Goal: Check status: Check status

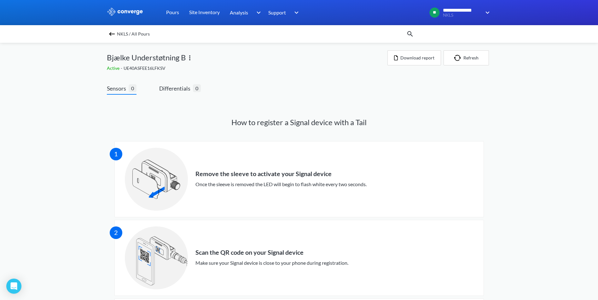
click at [114, 35] on img at bounding box center [112, 34] width 8 height 8
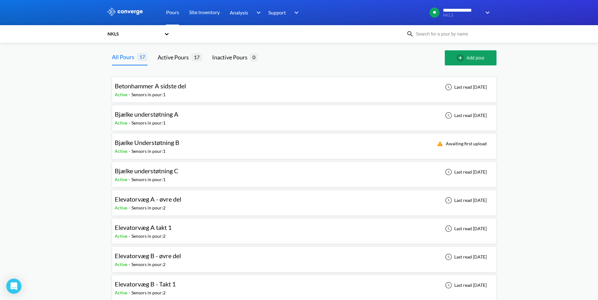
click at [226, 147] on div "Bjælke Understøtning B Active - Sensors in pour: 1 Awaiting first upload" at bounding box center [304, 146] width 379 height 20
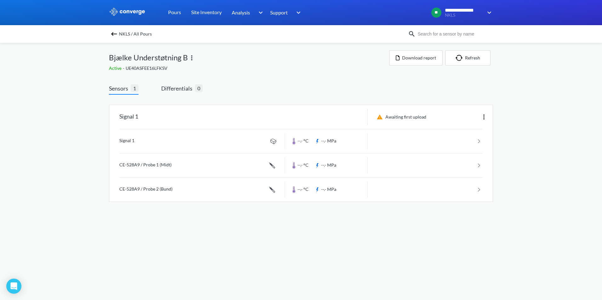
click at [295, 89] on div "Sensors 1 Differentials 0 Signal 1 Awaiting first upload Signal 1 --.- °C --.- …" at bounding box center [301, 149] width 384 height 131
click at [117, 36] on img at bounding box center [114, 34] width 8 height 8
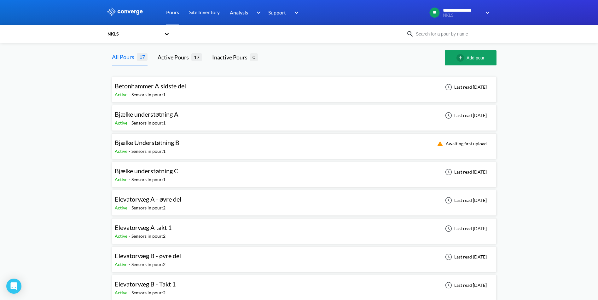
click at [228, 148] on div "Bjælke Understøtning B Active - Sensors in pour: 1 Awaiting first upload" at bounding box center [304, 146] width 379 height 20
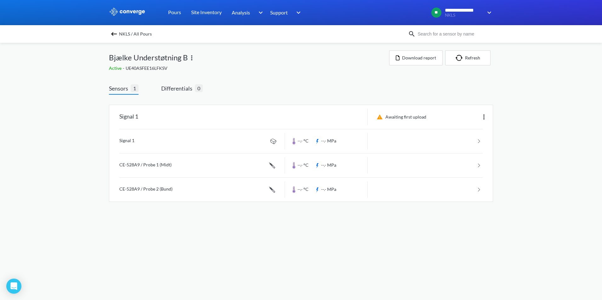
click at [544, 114] on div "**********" at bounding box center [301, 107] width 602 height 215
click at [113, 33] on img at bounding box center [114, 34] width 8 height 8
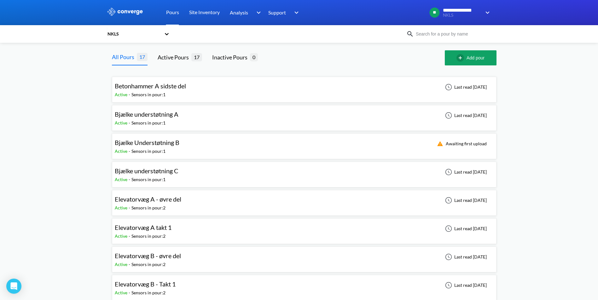
click at [207, 144] on div "Bjælke Understøtning B Active - Sensors in pour: 1 Awaiting first upload" at bounding box center [304, 146] width 379 height 20
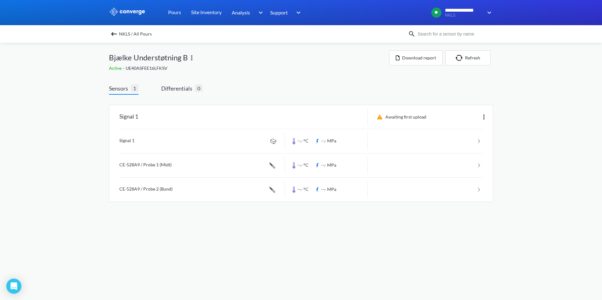
click at [280, 80] on div "Sensors 1 Differentials 0 Signal 1 Awaiting first upload Signal 1 --.- °C --.- …" at bounding box center [301, 145] width 384 height 140
click at [294, 83] on div "Sensors 1 Differentials 0 Signal 1 Awaiting first upload Signal 1 --.- °C --.- …" at bounding box center [301, 145] width 384 height 140
drag, startPoint x: 154, startPoint y: 69, endPoint x: 161, endPoint y: 64, distance: 8.6
click at [154, 69] on div "Active - UE40ASFEE16LFKSV" at bounding box center [249, 68] width 280 height 7
click at [190, 59] on img at bounding box center [192, 58] width 8 height 8
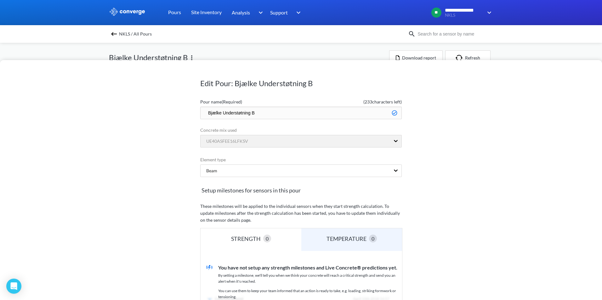
click at [396, 141] on div "UE40ASFEE16LFKSV" at bounding box center [301, 142] width 202 height 14
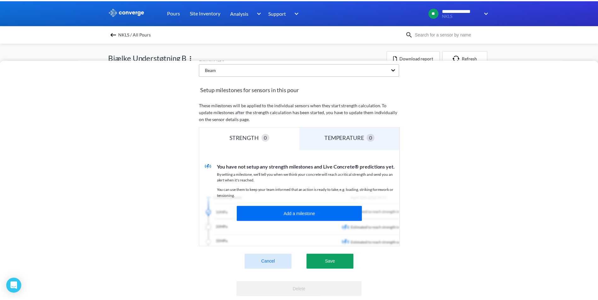
scroll to position [126, 0]
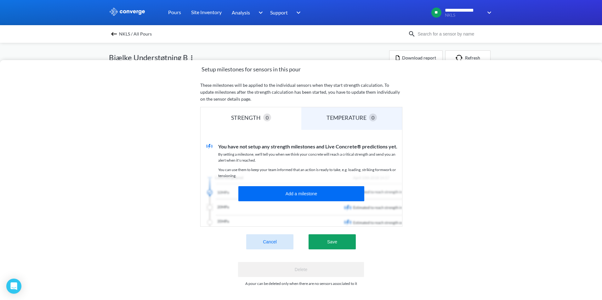
click at [274, 238] on button "Cancel" at bounding box center [269, 242] width 47 height 15
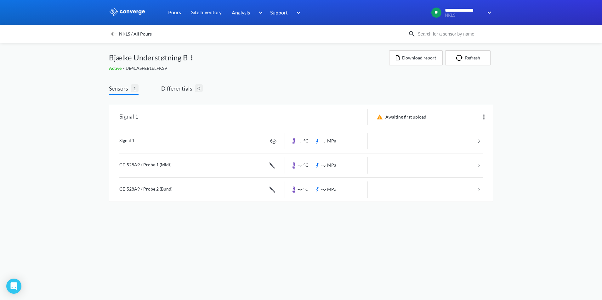
click at [113, 35] on img at bounding box center [114, 34] width 8 height 8
